Goal: Complete application form

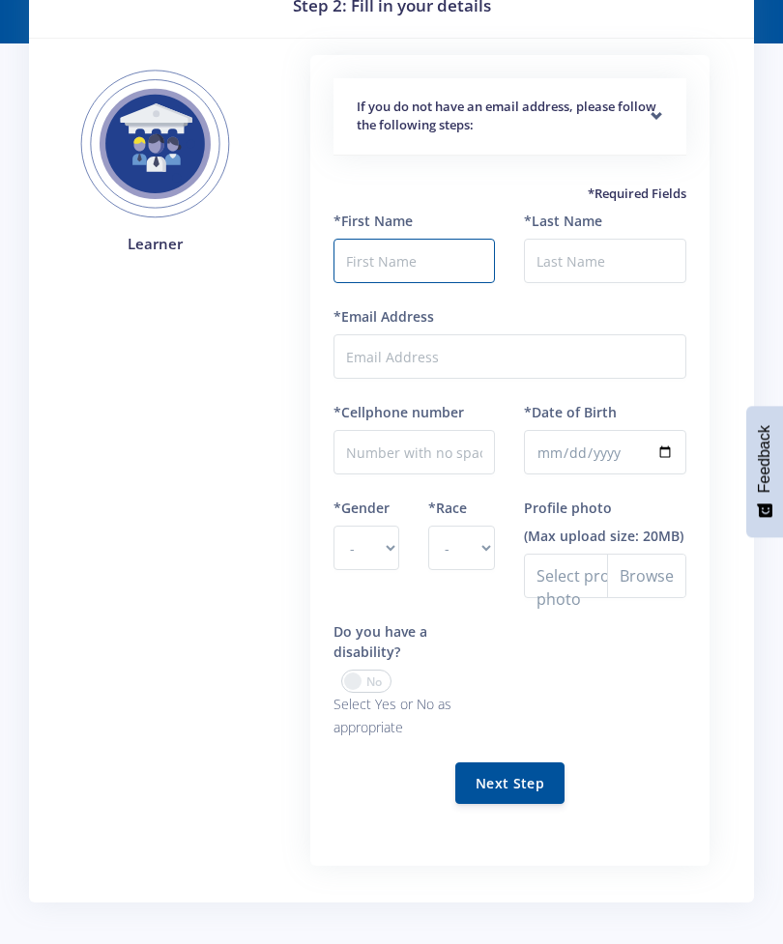
scroll to position [143, 0]
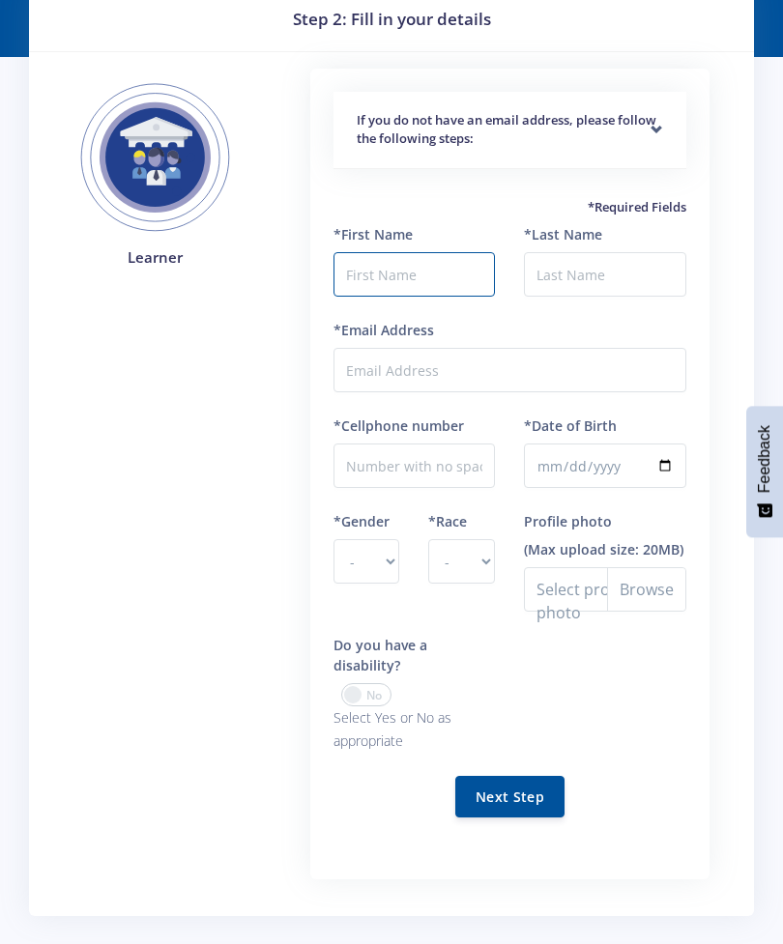
click at [529, 776] on button "Next Step" at bounding box center [509, 797] width 109 height 42
type input "Olive"
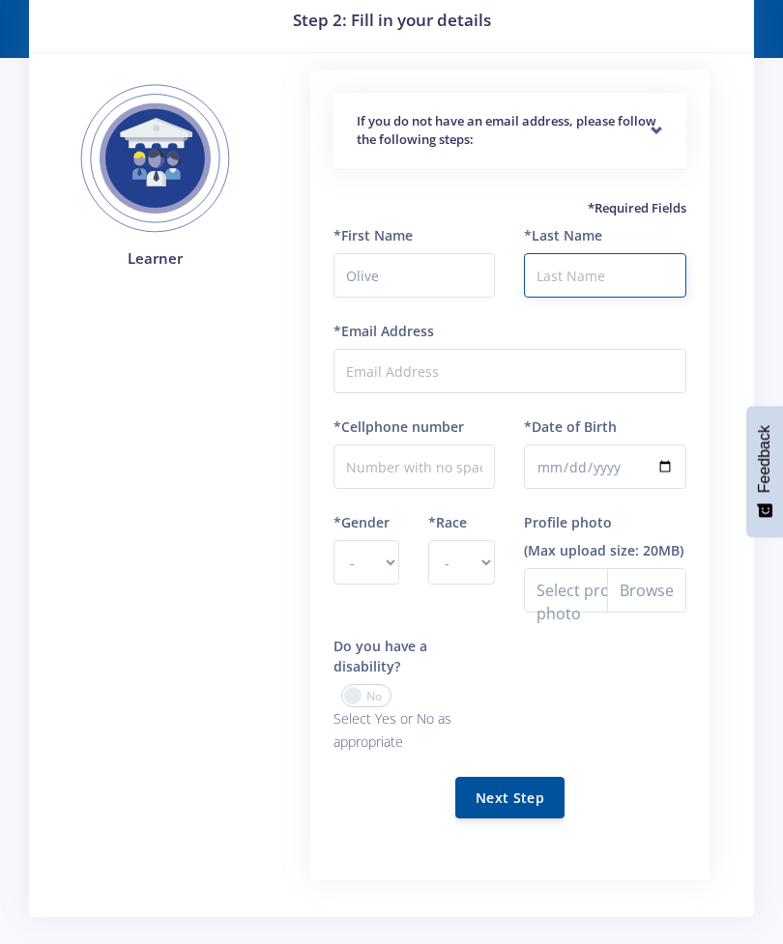
click at [618, 256] on input "*Last Name" at bounding box center [605, 275] width 162 height 44
type input "Gambura"
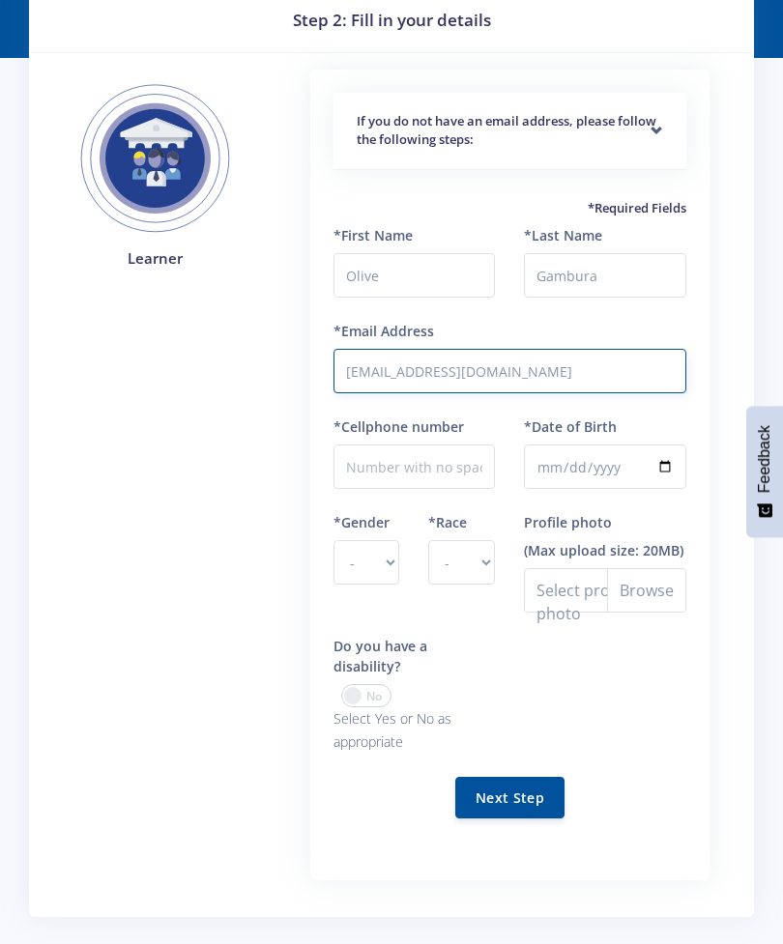
type input "[EMAIL_ADDRESS][DOMAIN_NAME]"
click at [448, 453] on input "*Cellphone number" at bounding box center [414, 466] width 162 height 44
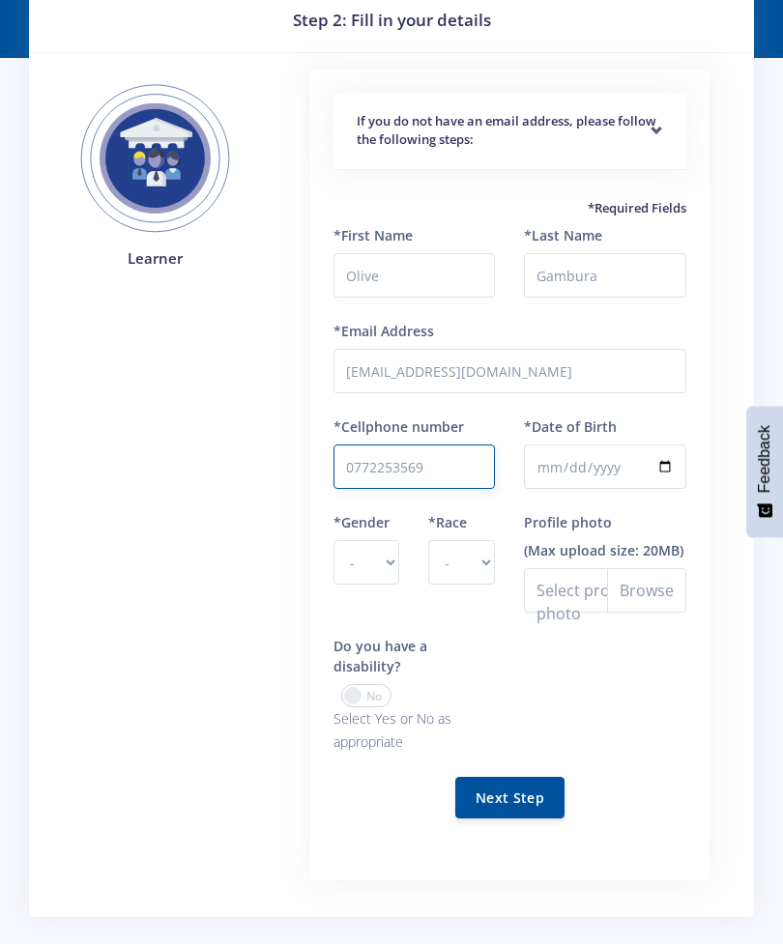
type input "0772253569"
click at [630, 461] on input "*Date of Birth" at bounding box center [605, 466] width 162 height 44
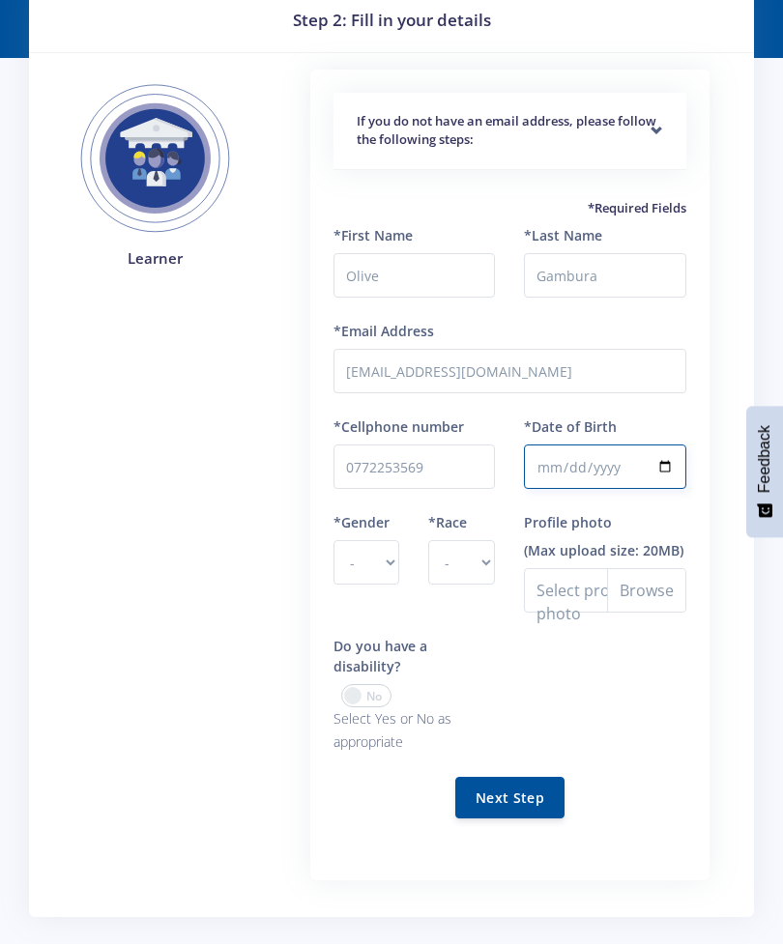
scroll to position [82, 0]
type input "[DATE]"
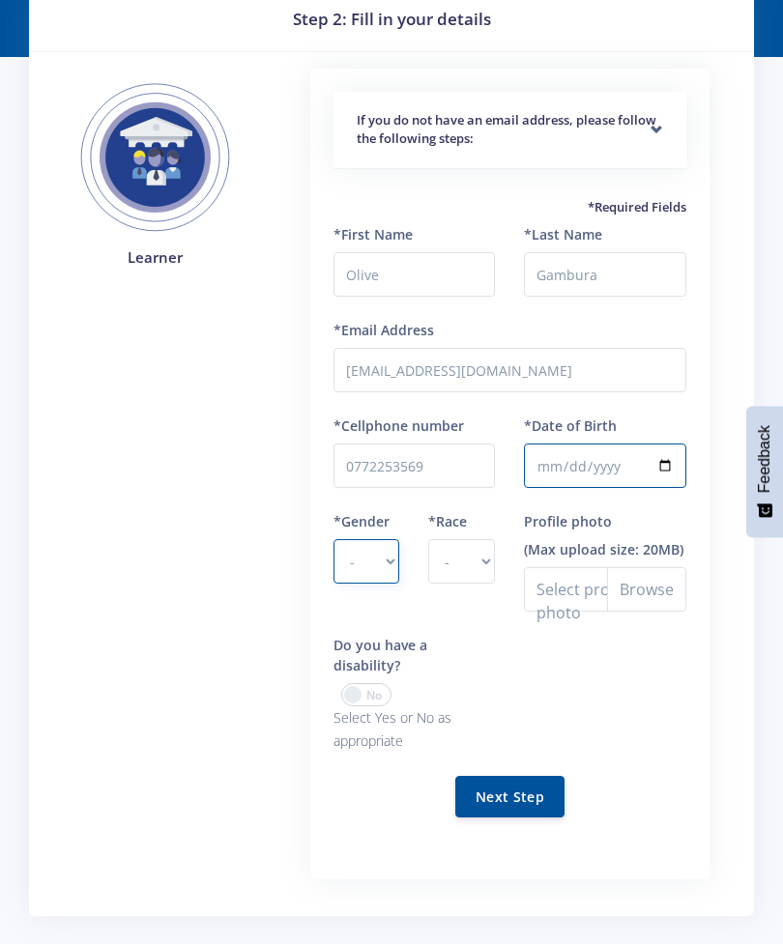
click at [393, 550] on select "- [DEMOGRAPHIC_DATA] [DEMOGRAPHIC_DATA]" at bounding box center [366, 561] width 67 height 44
select select "F"
click at [477, 564] on select "- [DEMOGRAPHIC_DATA] Coloured Indian White Other" at bounding box center [461, 561] width 67 height 44
select select "[DEMOGRAPHIC_DATA]"
click at [358, 683] on span at bounding box center [366, 694] width 50 height 23
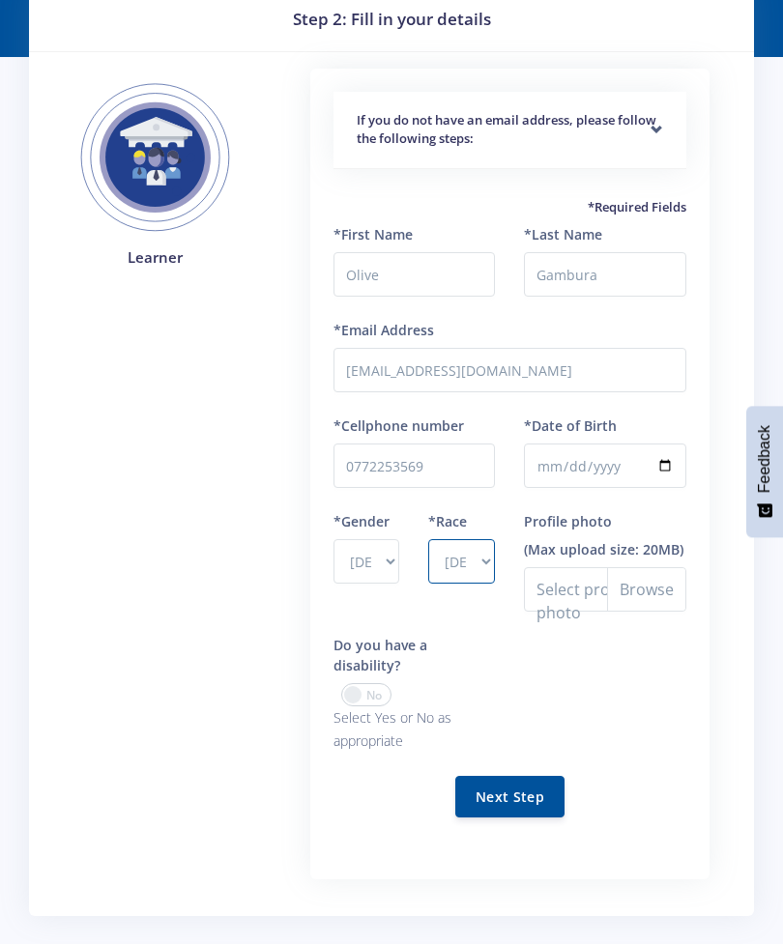
click at [0, 0] on input "checkbox" at bounding box center [0, 0] width 0 height 0
click at [372, 683] on span at bounding box center [366, 694] width 50 height 23
click at [0, 0] on input "checkbox" at bounding box center [0, 0] width 0 height 0
click at [509, 781] on button "Next Step" at bounding box center [509, 797] width 109 height 42
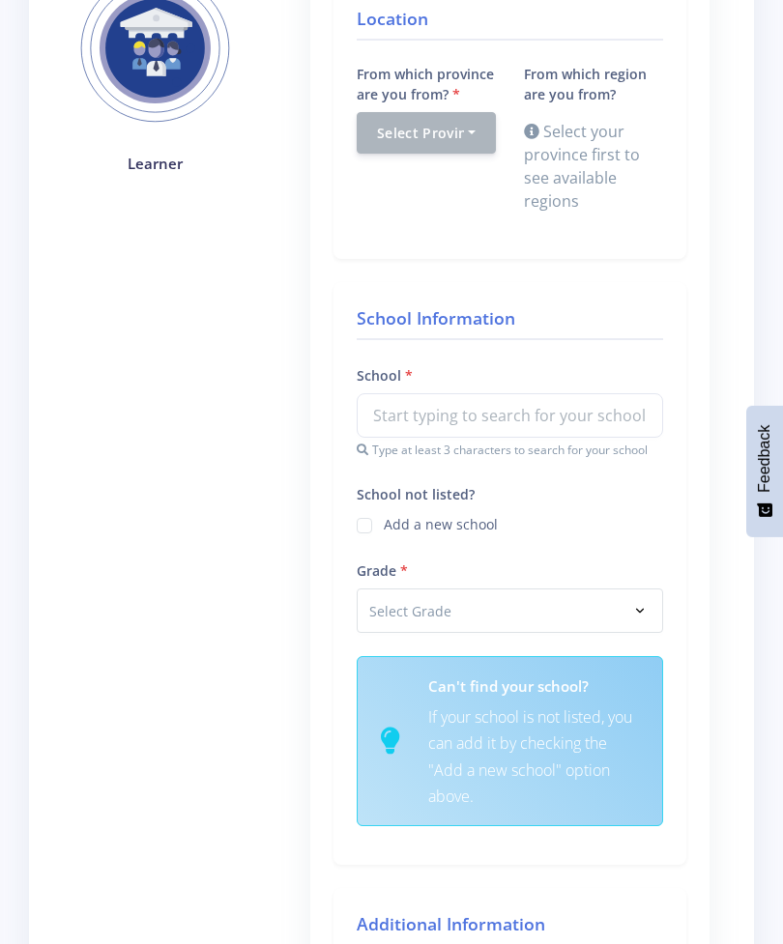
scroll to position [300, 0]
click at [447, 134] on div "Select Province" at bounding box center [420, 132] width 87 height 20
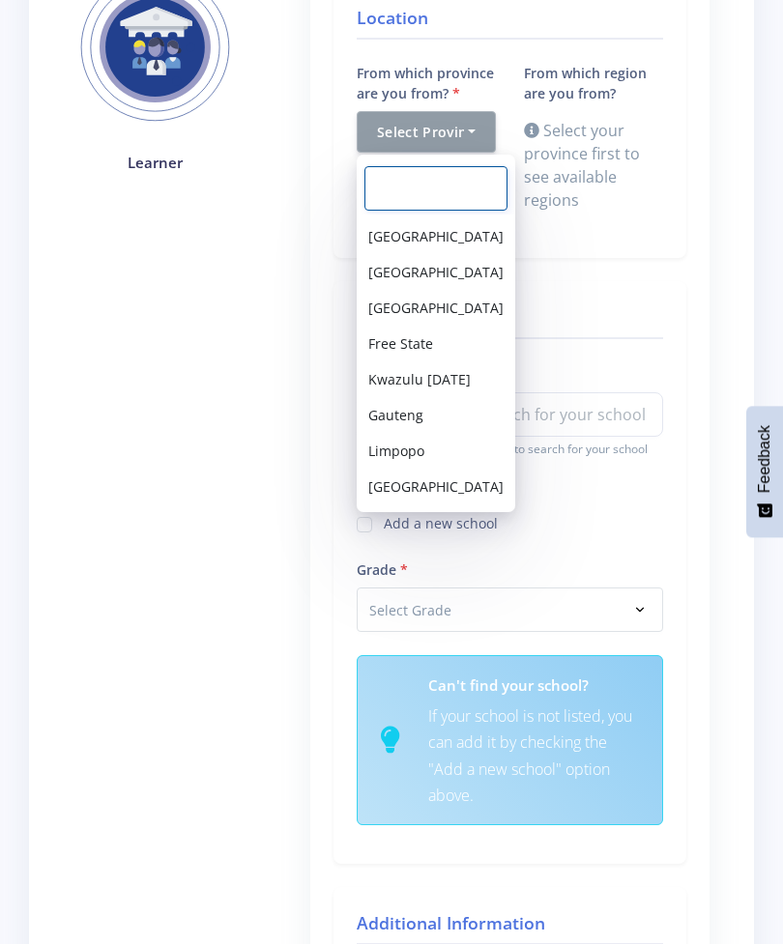
scroll to position [68, 0]
click at [677, 485] on div "School Information School Type at least 3 characters to search for your school …" at bounding box center [509, 572] width 353 height 583
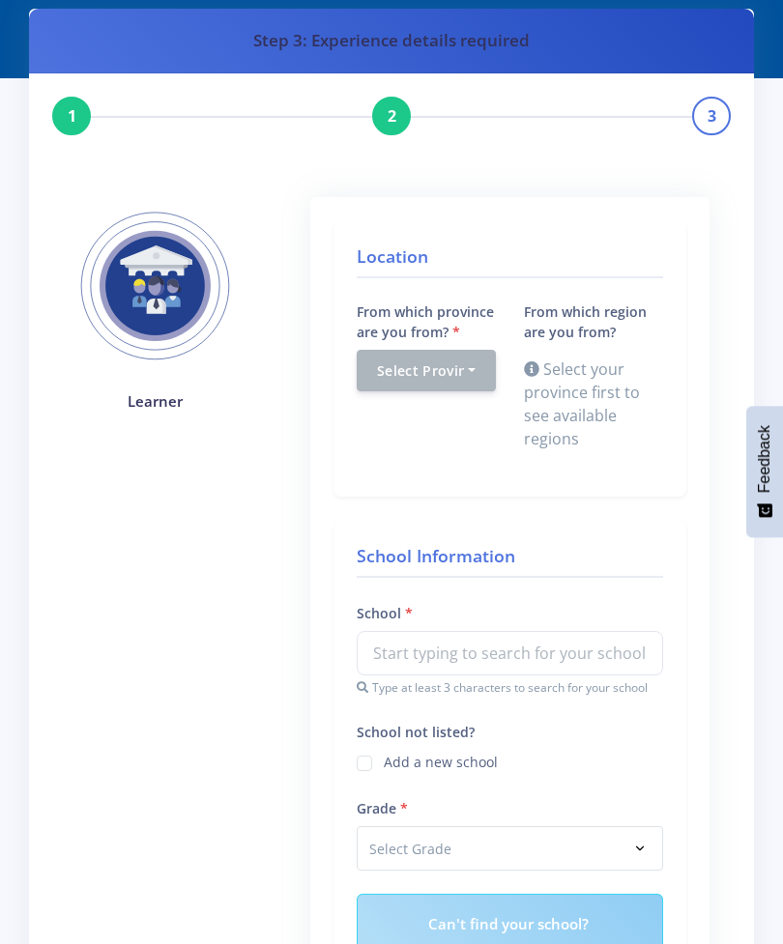
scroll to position [62, 0]
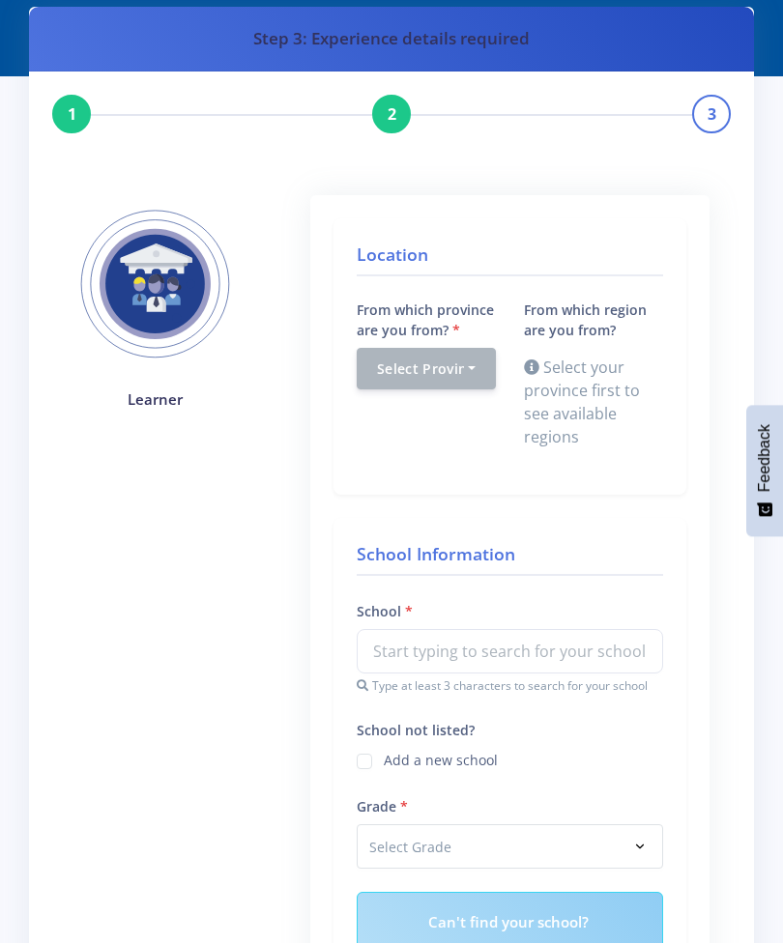
click at [601, 393] on div "Select your province first to see available regions" at bounding box center [593, 403] width 139 height 93
click at [528, 361] on icon at bounding box center [531, 367] width 15 height 15
click at [484, 361] on button "Select Province" at bounding box center [426, 369] width 139 height 42
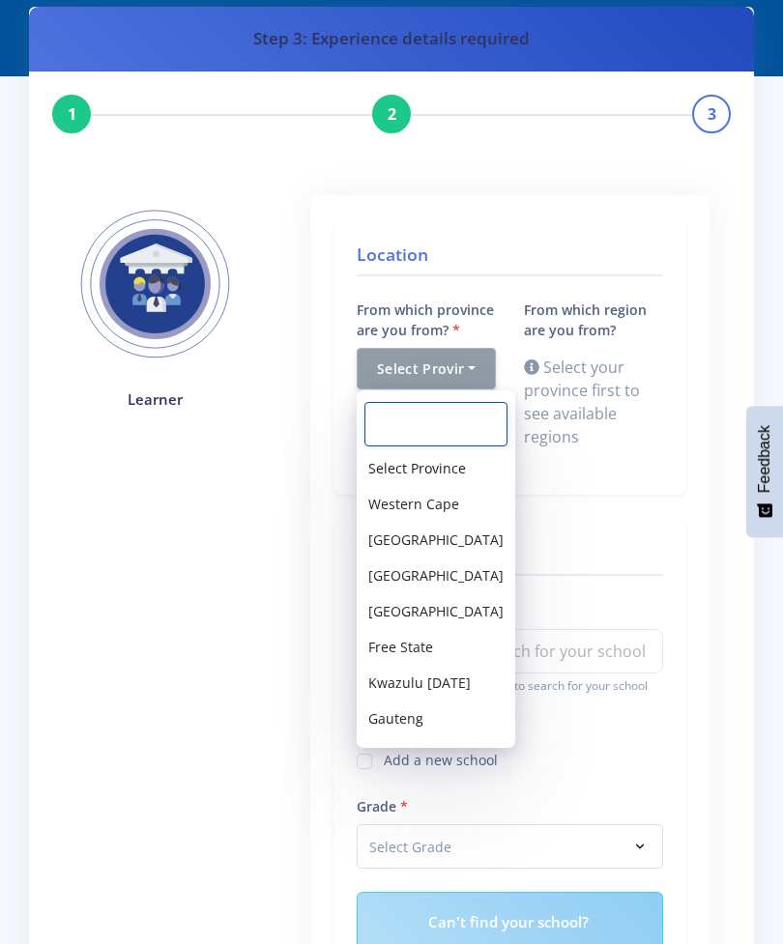
click at [447, 411] on input "Search" at bounding box center [435, 424] width 143 height 44
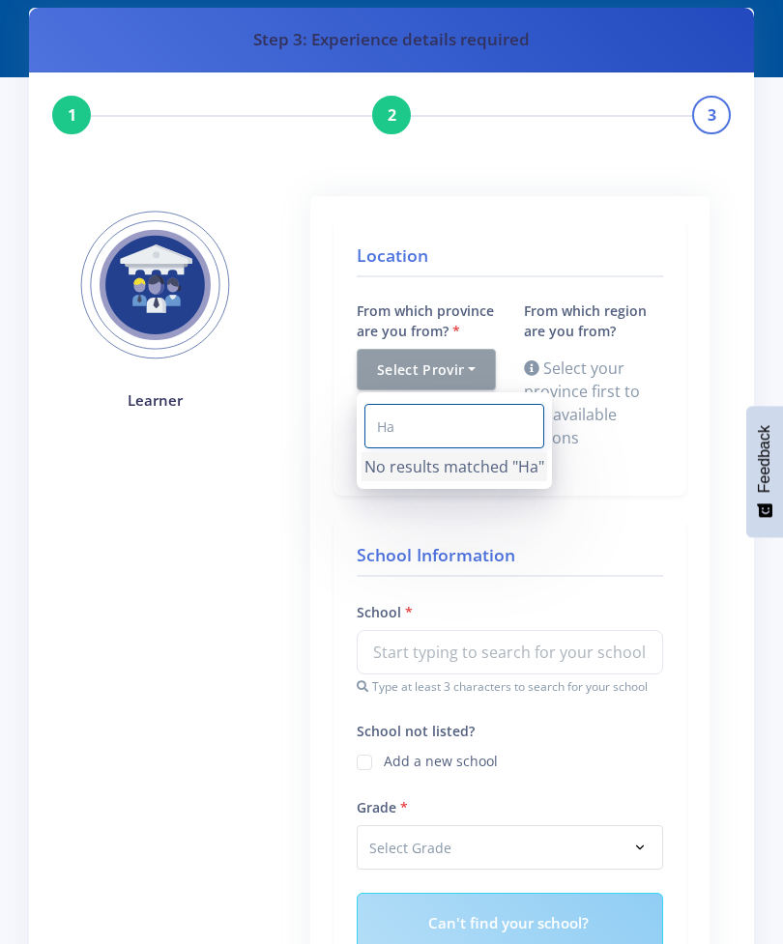
type input "H"
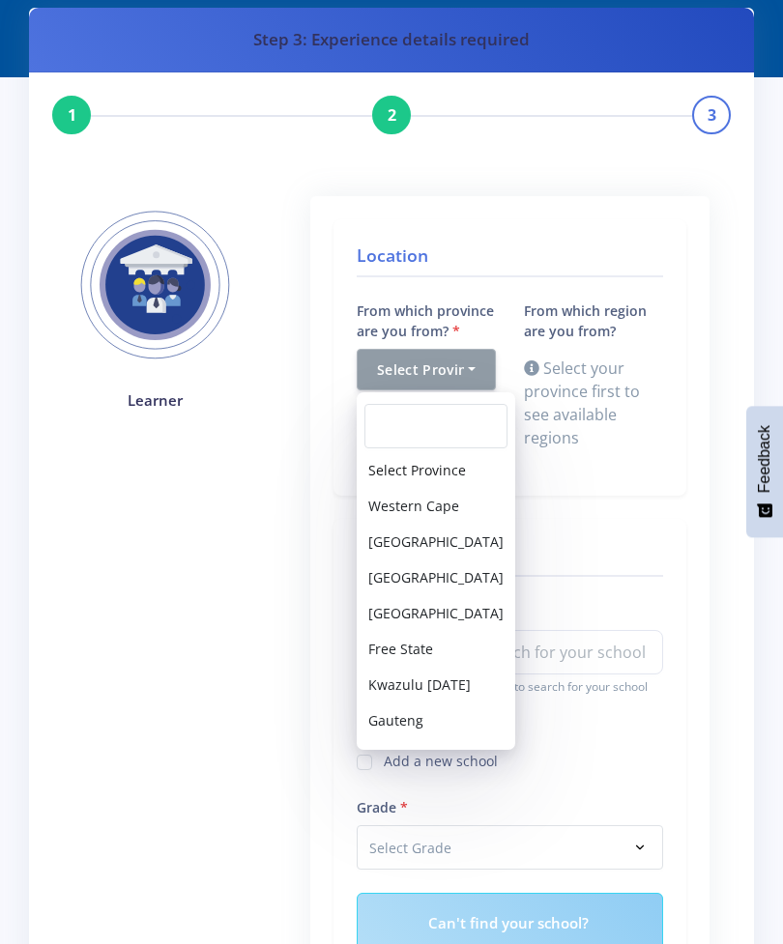
scroll to position [63, 0]
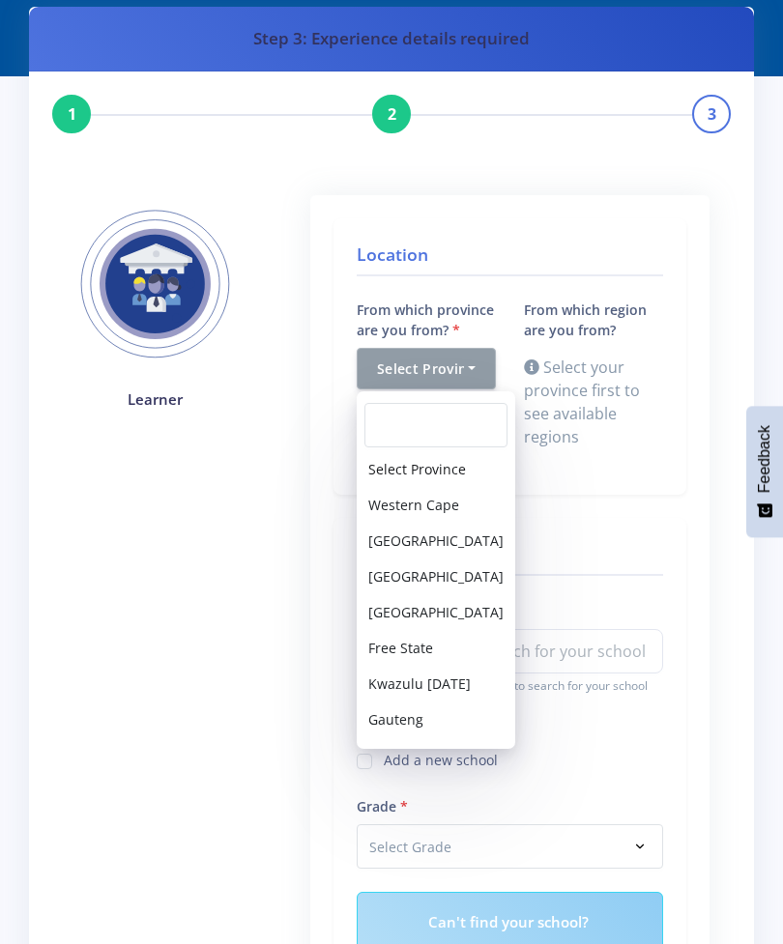
click at [697, 688] on div "Location From which province are you from? Select Province Western Cape Eastern…" at bounding box center [509, 854] width 399 height 1319
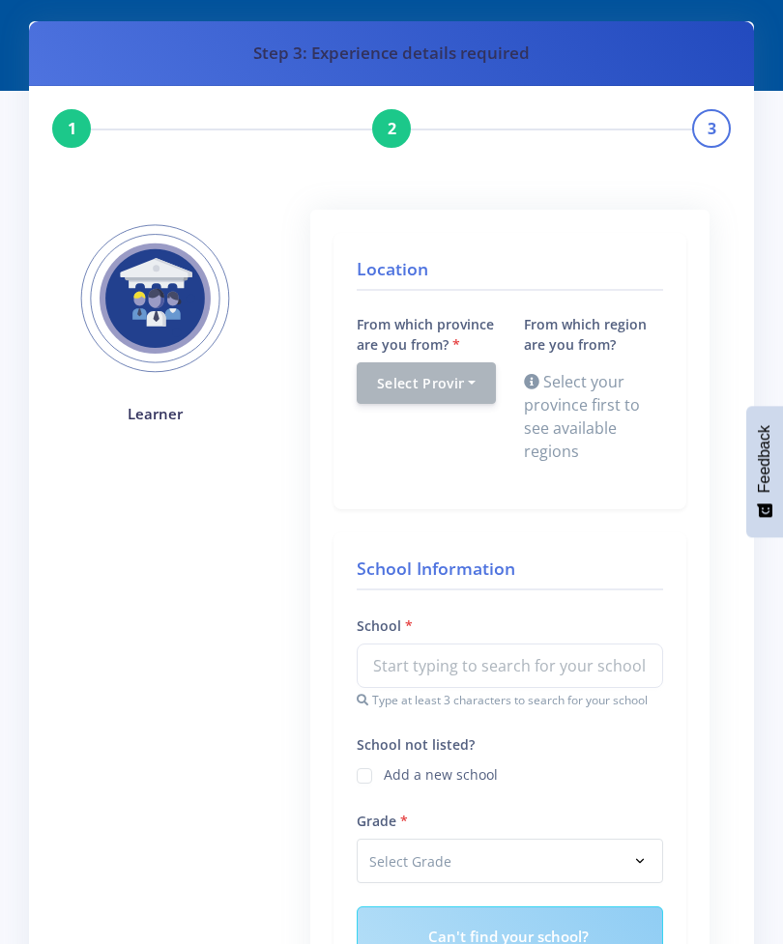
scroll to position [0, 0]
